Goal: Task Accomplishment & Management: Use online tool/utility

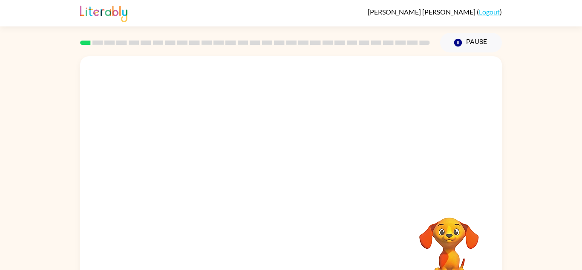
click at [446, 229] on video "Your browser must support playing .mp4 files to use Literably. Please try using…" at bounding box center [448, 246] width 85 height 85
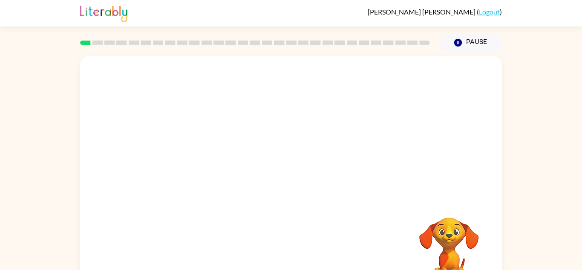
click at [446, 229] on video "Your browser must support playing .mp4 files to use Literably. Please try using…" at bounding box center [448, 246] width 85 height 85
click at [291, 176] on div at bounding box center [291, 182] width 55 height 31
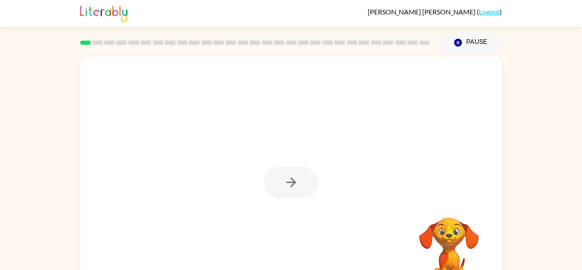
click at [288, 185] on div at bounding box center [291, 182] width 55 height 31
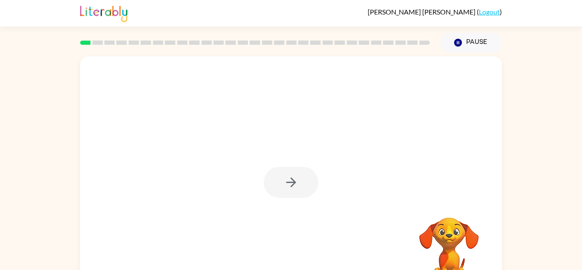
click at [288, 185] on div at bounding box center [291, 182] width 55 height 31
click at [279, 175] on div at bounding box center [291, 182] width 55 height 31
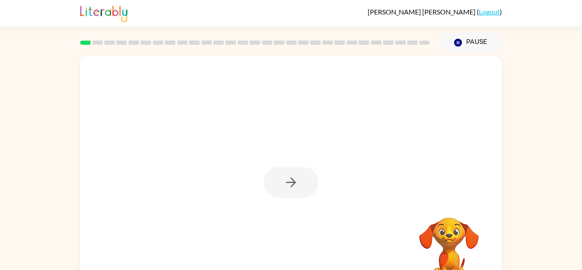
click at [279, 175] on div at bounding box center [291, 182] width 55 height 31
click at [285, 181] on div at bounding box center [291, 182] width 55 height 31
click at [285, 181] on icon "button" at bounding box center [291, 182] width 15 height 15
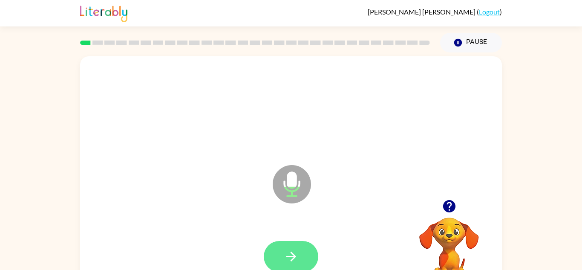
click at [285, 252] on icon "button" at bounding box center [291, 256] width 15 height 15
click at [296, 257] on icon "button" at bounding box center [291, 256] width 15 height 15
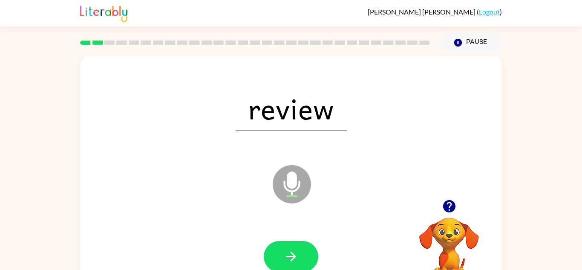
click at [291, 256] on icon "button" at bounding box center [291, 256] width 10 height 10
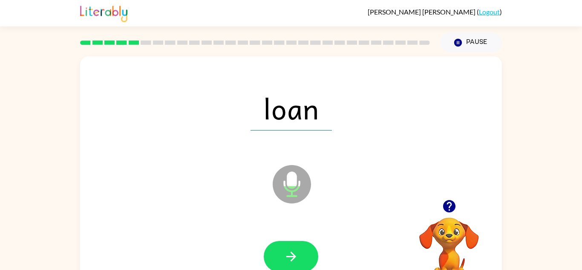
click at [291, 256] on icon "button" at bounding box center [291, 256] width 10 height 10
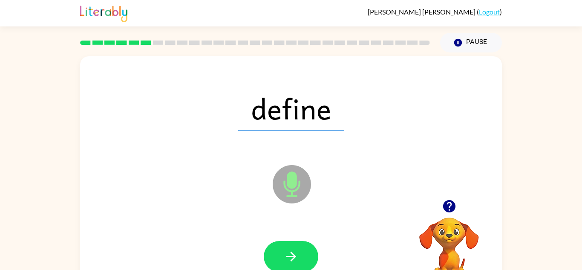
click at [291, 256] on icon "button" at bounding box center [291, 256] width 10 height 10
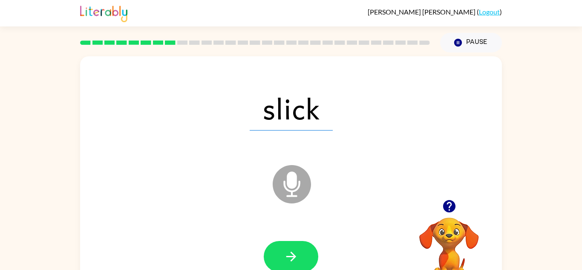
click at [291, 256] on icon "button" at bounding box center [291, 256] width 10 height 10
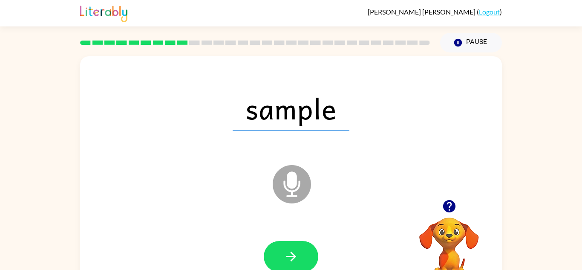
click at [291, 256] on icon "button" at bounding box center [291, 256] width 10 height 10
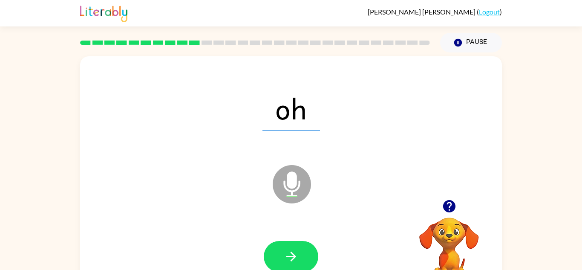
click at [291, 256] on icon "button" at bounding box center [291, 256] width 10 height 10
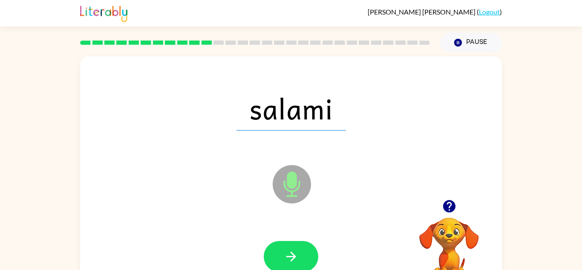
click at [291, 256] on icon "button" at bounding box center [291, 256] width 10 height 10
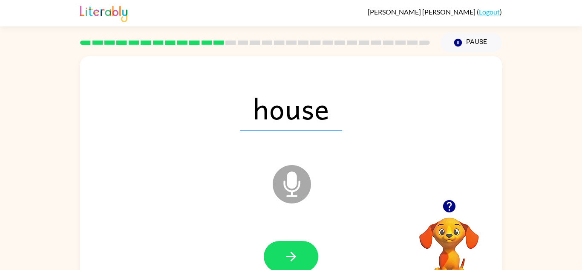
click at [291, 256] on icon "button" at bounding box center [291, 256] width 10 height 10
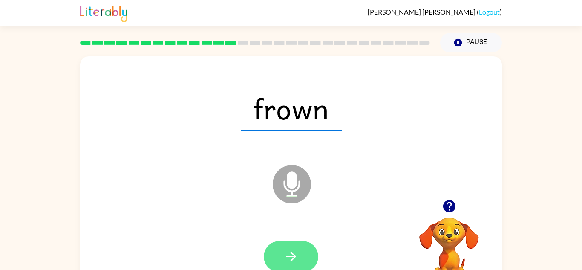
click at [293, 255] on icon "button" at bounding box center [291, 256] width 10 height 10
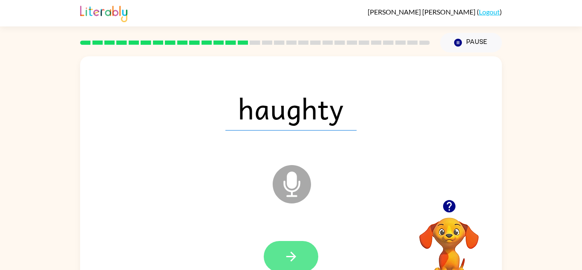
click at [287, 246] on button "button" at bounding box center [291, 256] width 55 height 31
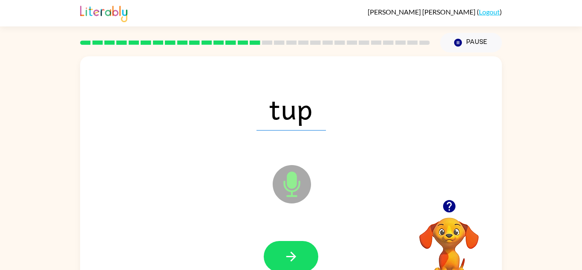
click at [291, 253] on icon "button" at bounding box center [291, 256] width 10 height 10
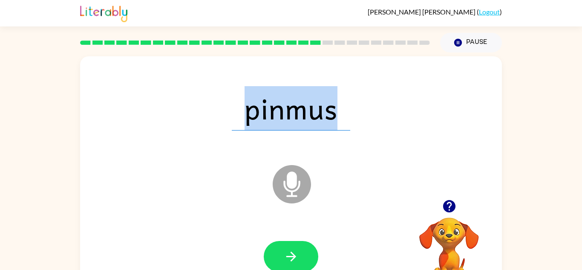
drag, startPoint x: 244, startPoint y: 110, endPoint x: 351, endPoint y: 126, distance: 108.5
click at [351, 126] on div "pinmus" at bounding box center [291, 108] width 405 height 70
click at [292, 257] on icon "button" at bounding box center [291, 256] width 15 height 15
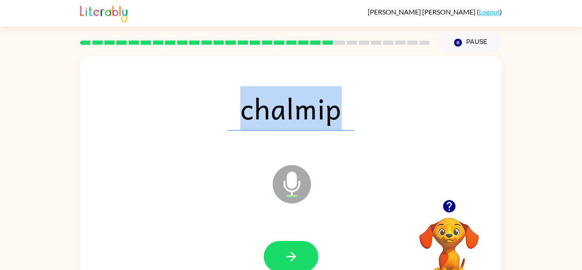
drag, startPoint x: 242, startPoint y: 111, endPoint x: 344, endPoint y: 116, distance: 101.9
click at [344, 116] on span "chalmip" at bounding box center [290, 108] width 127 height 44
click at [291, 250] on icon "button" at bounding box center [291, 256] width 15 height 15
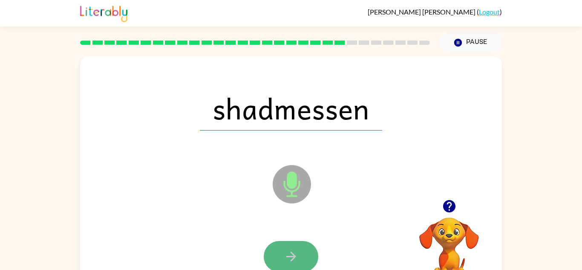
click at [296, 249] on icon "button" at bounding box center [291, 256] width 15 height 15
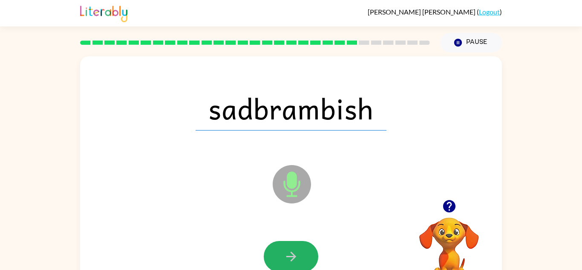
click at [296, 249] on icon "button" at bounding box center [291, 256] width 15 height 15
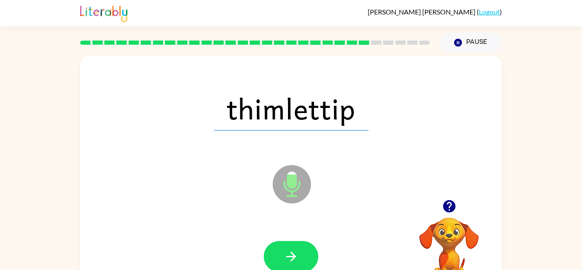
click at [296, 249] on icon "button" at bounding box center [291, 256] width 15 height 15
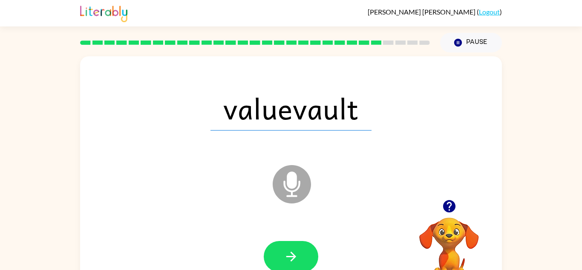
click at [296, 249] on icon "button" at bounding box center [291, 256] width 15 height 15
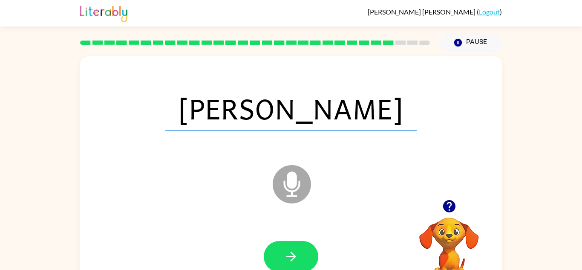
click at [296, 249] on icon "button" at bounding box center [291, 256] width 15 height 15
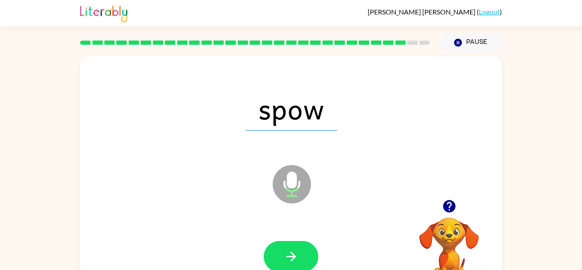
click at [296, 249] on icon "button" at bounding box center [291, 256] width 15 height 15
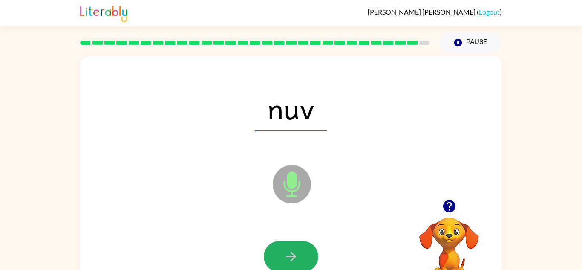
click at [296, 249] on icon "button" at bounding box center [291, 256] width 15 height 15
